Goal: Register for event/course

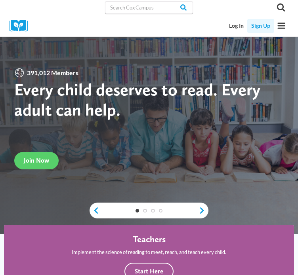
click at [256, 27] on link "Sign Up" at bounding box center [260, 26] width 27 height 14
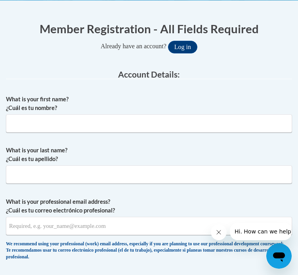
scroll to position [175, 0]
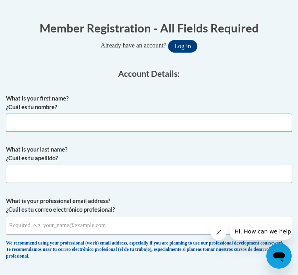
click at [152, 132] on input "What is your first name? ¿Cuál es tu nombre?" at bounding box center [149, 123] width 286 height 18
type input "Sarah"
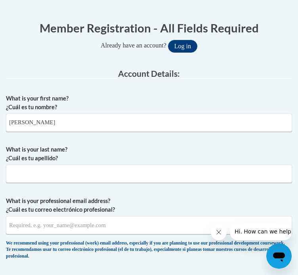
type input "Powell"
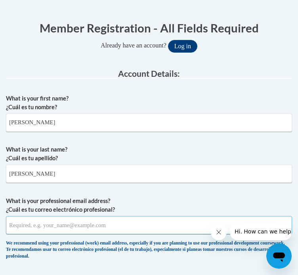
type input "spowell11@cub.uca.edu"
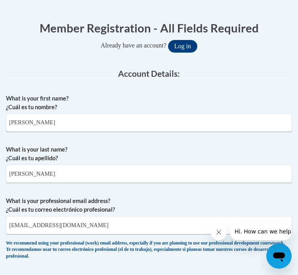
type input "spowell11@cub.uca.edu"
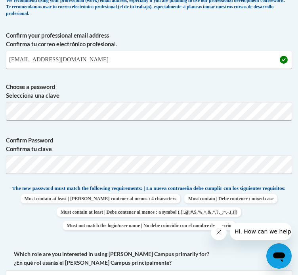
scroll to position [418, 0]
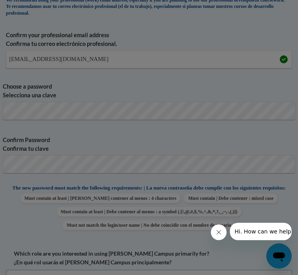
scroll to position [458, 0]
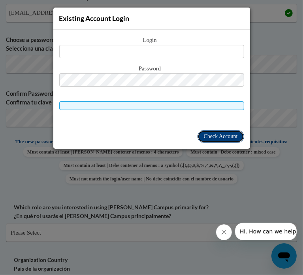
click at [208, 136] on span "Check Account" at bounding box center [221, 136] width 34 height 6
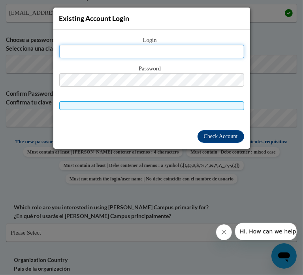
click at [154, 49] on input "text" at bounding box center [151, 51] width 185 height 13
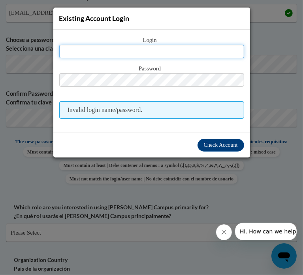
type input "spowell11@cub.uca.edu"
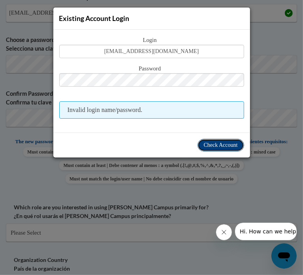
click at [214, 142] on span "Check Account" at bounding box center [221, 145] width 34 height 6
click at [212, 149] on button "Check Account" at bounding box center [221, 145] width 47 height 13
click at [211, 148] on button "Check Account" at bounding box center [221, 145] width 47 height 13
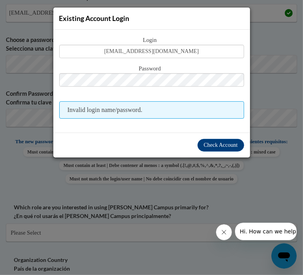
click at [155, 164] on div "Existing Account Login Login spowell11@cub.uca.edu Password Invalid login name/…" at bounding box center [151, 137] width 303 height 275
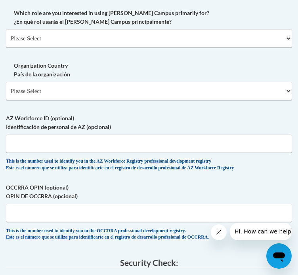
scroll to position [610, 0]
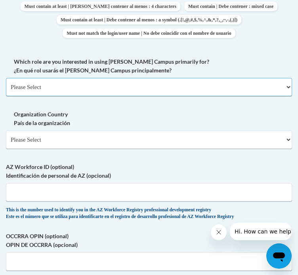
click at [97, 96] on select "Please Select College/University | Colegio/Universidad Community/Nonprofit Part…" at bounding box center [149, 87] width 286 height 18
select select "5a18ea06-2b54-4451-96f2-d152daf9eac5"
click at [6, 96] on select "Please Select College/University | Colegio/Universidad Community/Nonprofit Part…" at bounding box center [149, 87] width 286 height 18
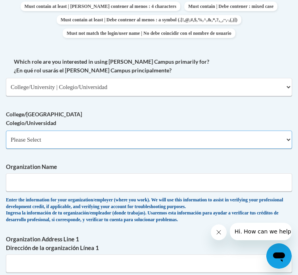
click at [85, 149] on select "Please Select College/University Staff | Empleado universitario College/Univers…" at bounding box center [149, 140] width 286 height 18
click at [6, 149] on select "Please Select College/University Staff | Empleado universitario College/Univers…" at bounding box center [149, 140] width 286 height 18
click at [89, 149] on select "Please Select College/University Staff | Empleado universitario College/Univers…" at bounding box center [149, 140] width 286 height 18
select select "99b32b07-cffc-426c-8bf6-0cd77760d84b"
click at [6, 149] on select "Please Select College/University Staff | Empleado universitario College/Univers…" at bounding box center [149, 140] width 286 height 18
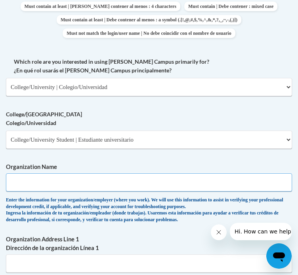
click at [80, 191] on input "Organization Name" at bounding box center [149, 182] width 286 height 18
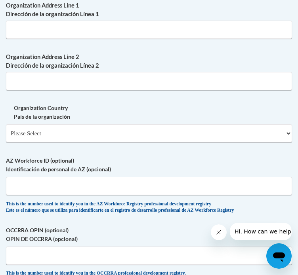
scroll to position [843, 0]
type input "University of Central Arkansas"
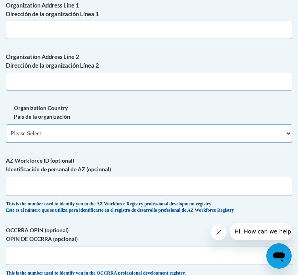
click at [81, 142] on select "Please Select United States | Estados Unidos Outside of the United States | Fue…" at bounding box center [149, 133] width 286 height 18
select select "ad49bcad-a171-4b2e-b99c-48b446064914"
click at [6, 142] on select "Please Select United States | Estados Unidos Outside of the United States | Fue…" at bounding box center [149, 133] width 286 height 18
select select
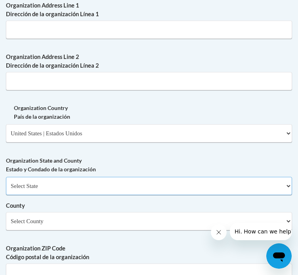
click at [70, 195] on select "Select State Alabama Alaska Arizona Arkansas California Colorado Connecticut De…" at bounding box center [149, 186] width 286 height 18
select select "Arkansas"
click at [6, 195] on select "Select State Alabama Alaska Arizona Arkansas California Colorado Connecticut De…" at bounding box center [149, 186] width 286 height 18
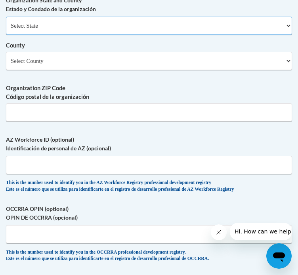
scroll to position [1005, 0]
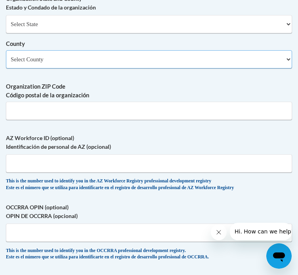
click at [49, 68] on select "Select County Arkansas Ashley Baxter Benton Boone Bradley Calhoun Carroll Chico…" at bounding box center [149, 59] width 286 height 18
click at [6, 68] on select "Select County Arkansas Ashley Baxter Benton Boone Bradley Calhoun Carroll Chico…" at bounding box center [149, 59] width 286 height 18
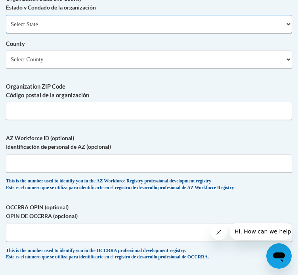
click at [70, 33] on select "Select State Alabama Alaska Arizona Arkansas California Colorado Connecticut De…" at bounding box center [149, 24] width 286 height 18
click at [6, 33] on select "Select State Alabama Alaska Arizona Arkansas California Colorado Connecticut De…" at bounding box center [149, 24] width 286 height 18
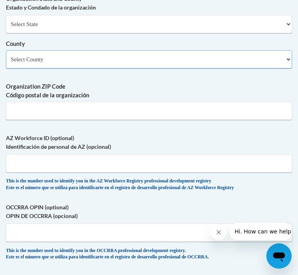
click at [66, 68] on select "Select County Arkansas Ashley Baxter Benton Boone Bradley Calhoun Carroll Chico…" at bounding box center [149, 59] width 286 height 18
select select "Faulkner"
click at [74, 68] on select "Select County Arkansas Ashley Baxter Benton Boone Bradley Calhoun Carroll Chico…" at bounding box center [149, 59] width 286 height 18
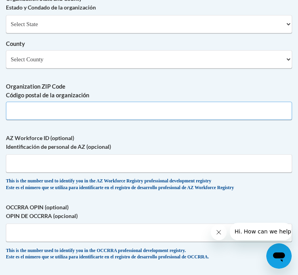
click at [51, 120] on input "Organization ZIP Code Código postal de la organización" at bounding box center [149, 111] width 286 height 18
type input "72034"
type input "3035 Pebble Beach Road"
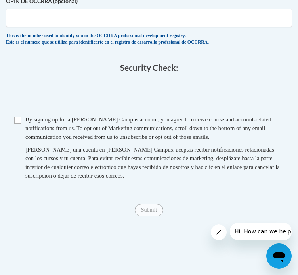
scroll to position [1220, 0]
click at [16, 124] on input "Checkbox" at bounding box center [17, 120] width 7 height 7
checkbox input "true"
click at [147, 216] on input "Submit" at bounding box center [149, 210] width 28 height 13
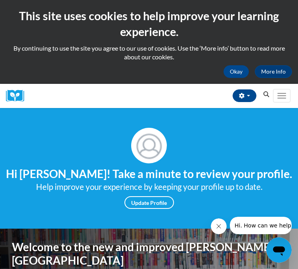
click at [266, 97] on icon "Search" at bounding box center [265, 94] width 7 height 6
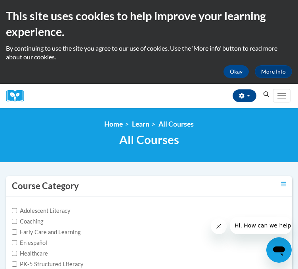
click at [263, 97] on icon "Search" at bounding box center [266, 94] width 6 height 6
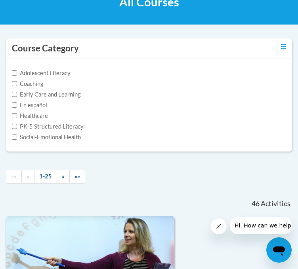
scroll to position [142, 0]
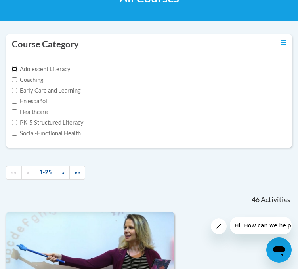
click at [14, 72] on input "Adolescent Literacy" at bounding box center [14, 68] width 5 height 5
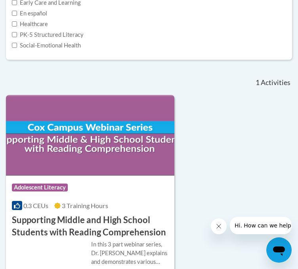
scroll to position [172, 0]
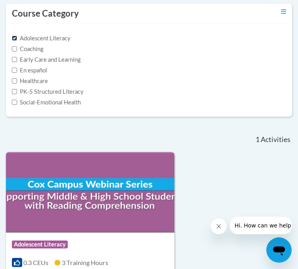
click at [15, 41] on input "Adolescent Literacy" at bounding box center [14, 38] width 5 height 5
checkbox input "false"
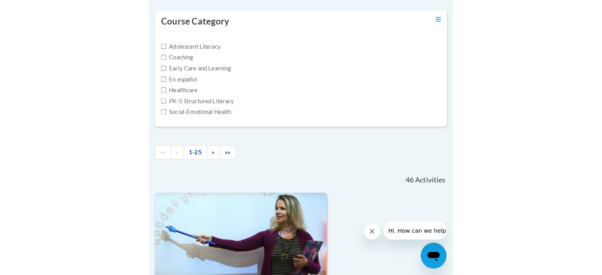
scroll to position [0, 0]
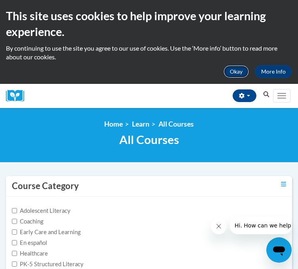
click at [239, 68] on button "Okay" at bounding box center [235, 71] width 25 height 13
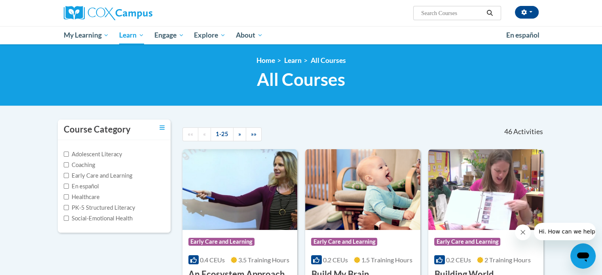
click at [297, 17] on input "Search..." at bounding box center [451, 12] width 63 height 9
paste input "Systematic and Explicit Phonics Instruction"
type input "Systematic and Explicit Phonics Instruction"
click at [297, 15] on button "Search" at bounding box center [489, 12] width 12 height 9
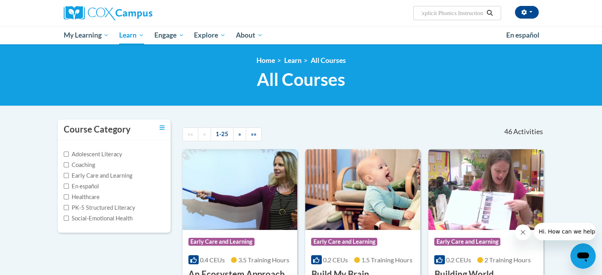
scroll to position [0, 0]
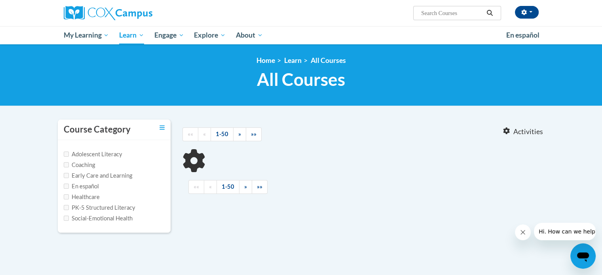
type input "Systematic and Explicit Phonics Instruction"
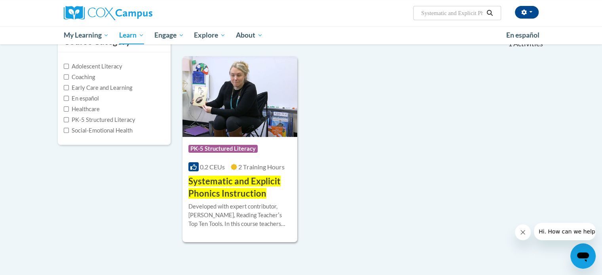
scroll to position [90, 0]
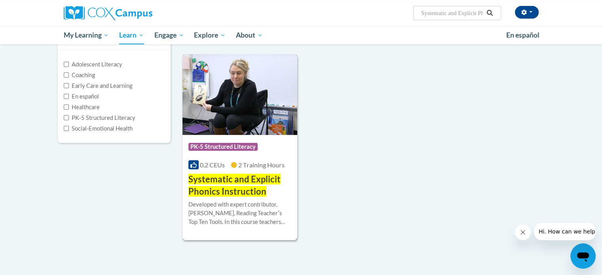
click at [229, 147] on span "PK-5 Structured Literacy" at bounding box center [222, 147] width 69 height 8
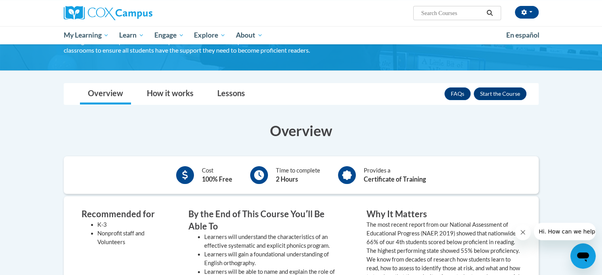
scroll to position [104, 0]
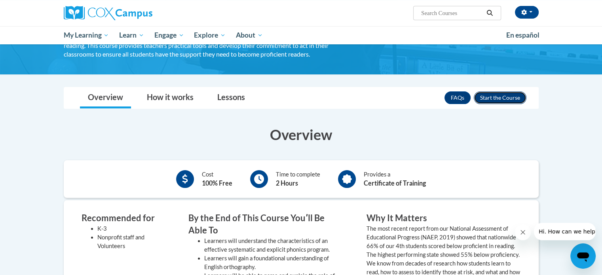
click at [507, 95] on button "Enroll" at bounding box center [500, 97] width 53 height 13
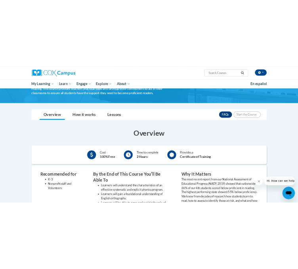
scroll to position [102, 0]
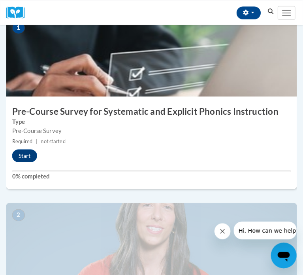
scroll to position [203, 0]
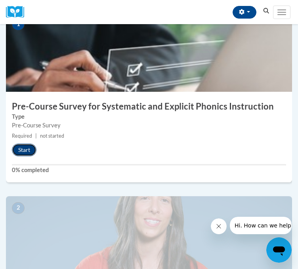
click at [24, 156] on button "Start" at bounding box center [24, 150] width 25 height 13
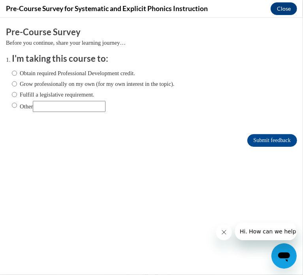
scroll to position [0, 0]
click at [21, 82] on label "Grow professionally on my own (for my own interest in the topic)." at bounding box center [93, 83] width 163 height 9
click at [17, 82] on input "Grow professionally on my own (for my own interest in the topic)." at bounding box center [14, 83] width 5 height 9
radio input "true"
click at [248, 138] on input "Submit feedback" at bounding box center [273, 140] width 50 height 13
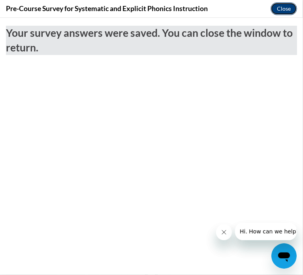
click at [283, 9] on button "Close" at bounding box center [284, 8] width 27 height 13
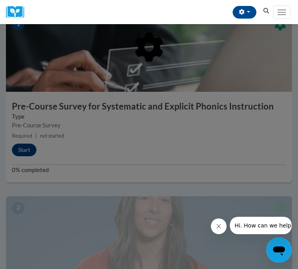
click at [27, 163] on div at bounding box center [149, 88] width 286 height 150
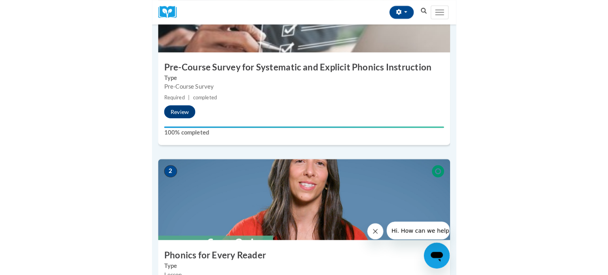
scroll to position [243, 0]
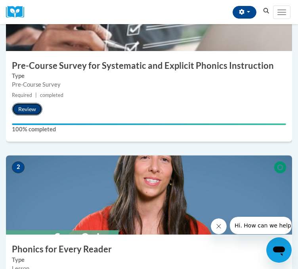
click at [27, 116] on button "Review" at bounding box center [27, 109] width 30 height 13
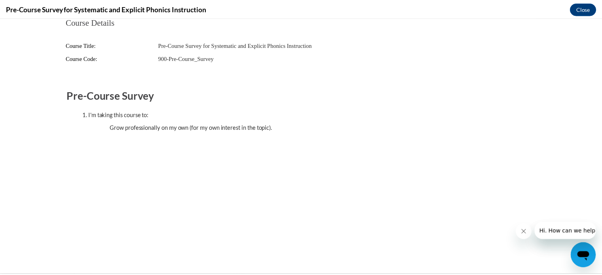
scroll to position [0, 0]
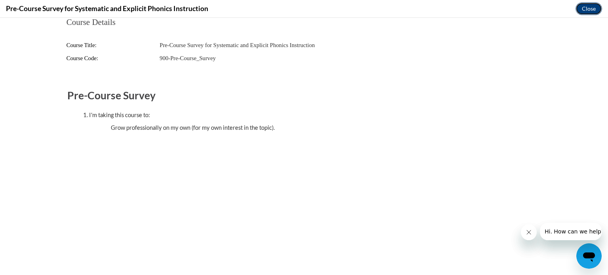
click at [297, 11] on button "Close" at bounding box center [588, 8] width 27 height 13
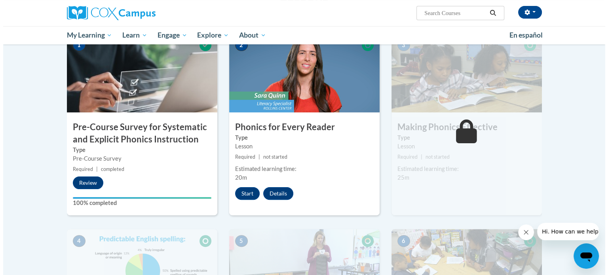
scroll to position [184, 0]
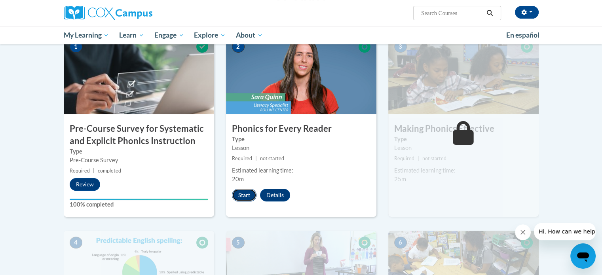
click at [238, 195] on button "Start" at bounding box center [244, 195] width 25 height 13
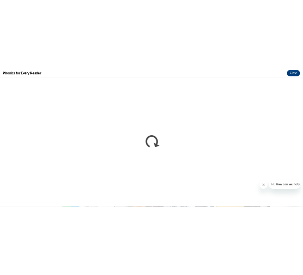
scroll to position [0, 0]
